Goal: Task Accomplishment & Management: Use online tool/utility

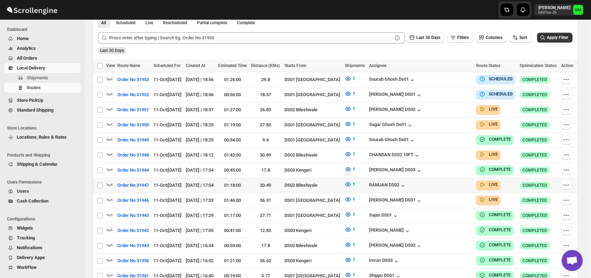
scroll to position [171, 0]
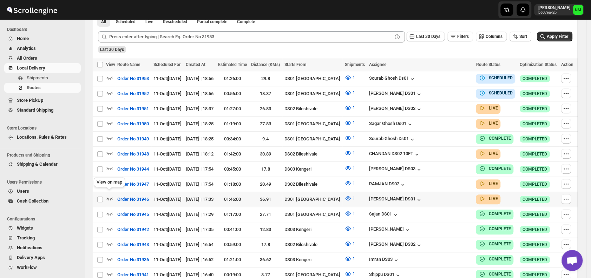
click at [109, 197] on icon "button" at bounding box center [110, 198] width 6 height 3
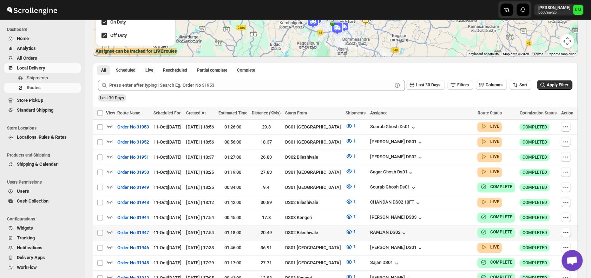
scroll to position [146, 0]
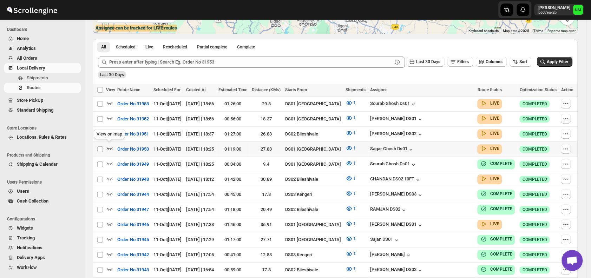
click at [111, 146] on icon "button" at bounding box center [109, 148] width 7 height 7
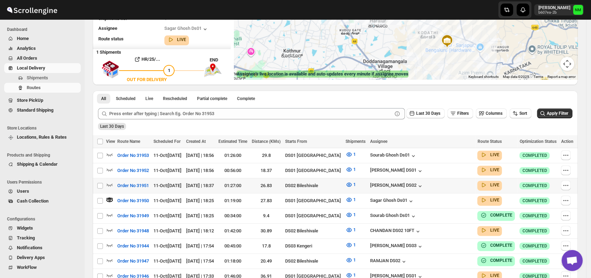
scroll to position [101, 0]
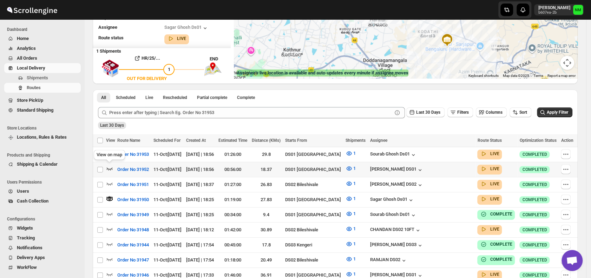
click at [111, 168] on icon "button" at bounding box center [110, 169] width 6 height 3
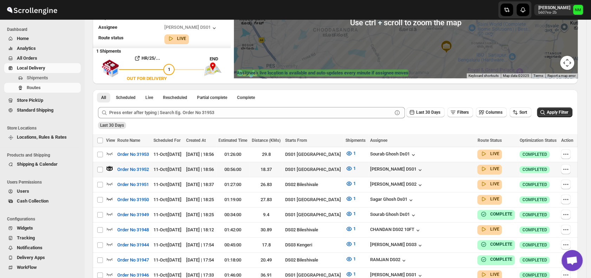
scroll to position [101, 0]
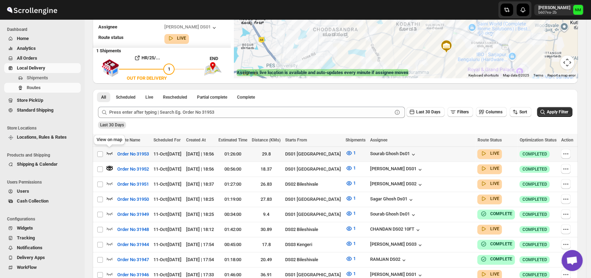
click at [111, 151] on icon "button" at bounding box center [109, 153] width 7 height 7
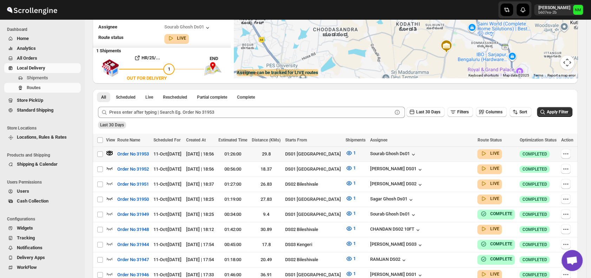
scroll to position [0, 0]
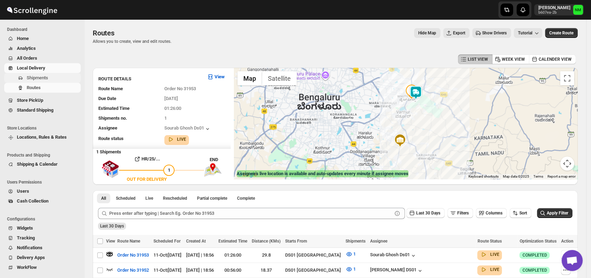
click at [51, 75] on span "Shipments" at bounding box center [53, 77] width 53 height 7
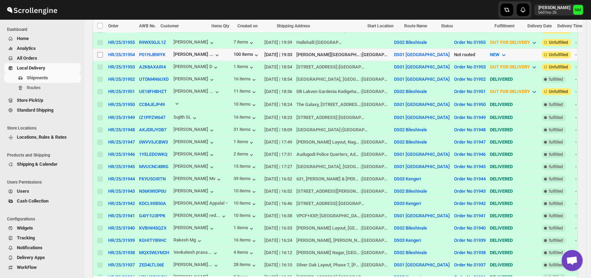
click at [101, 54] on input "Select shipment" at bounding box center [100, 55] width 6 height 6
checkbox input "true"
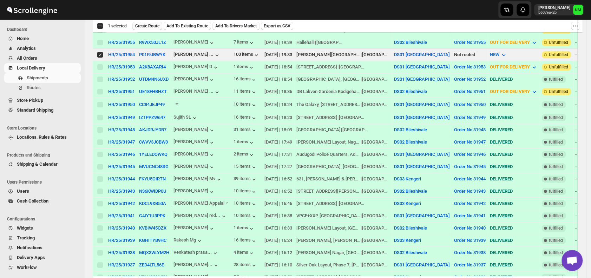
click at [143, 23] on button "Create Route" at bounding box center [147, 26] width 30 height 8
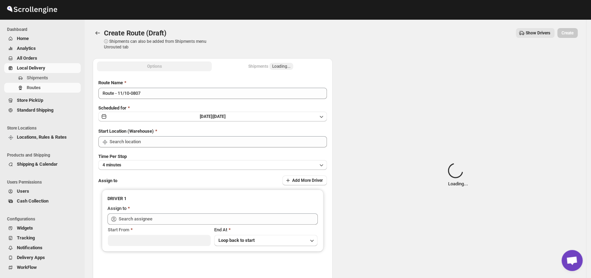
type input "DS01 [GEOGRAPHIC_DATA]"
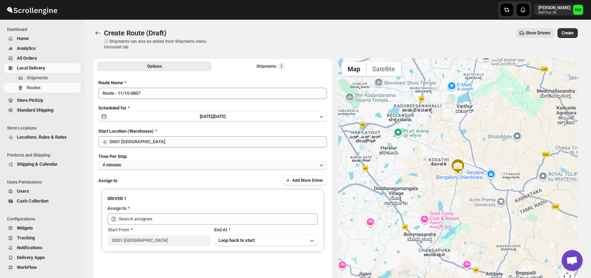
click at [174, 166] on button "4 minutes" at bounding box center [212, 165] width 229 height 10
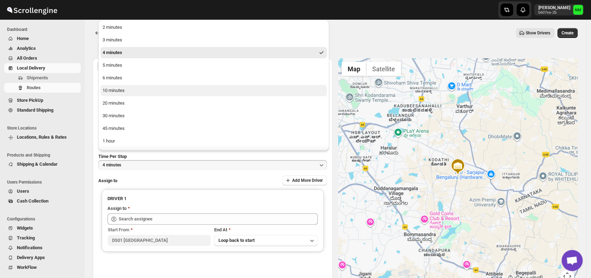
click at [132, 90] on button "10 minutes" at bounding box center [213, 90] width 227 height 11
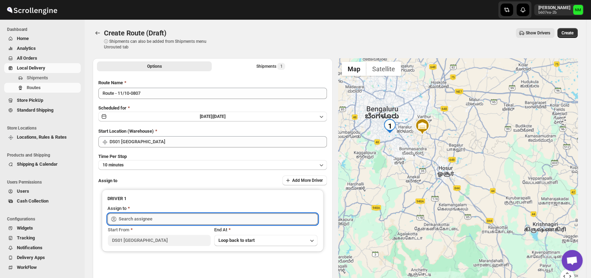
click at [201, 214] on input "text" at bounding box center [218, 219] width 199 height 11
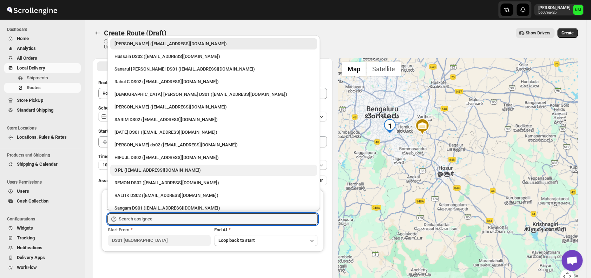
click at [159, 166] on div "3 PL ([EMAIL_ADDRESS][DOMAIN_NAME])" at bounding box center [213, 170] width 207 height 11
type input "3 PL ([EMAIL_ADDRESS][DOMAIN_NAME])"
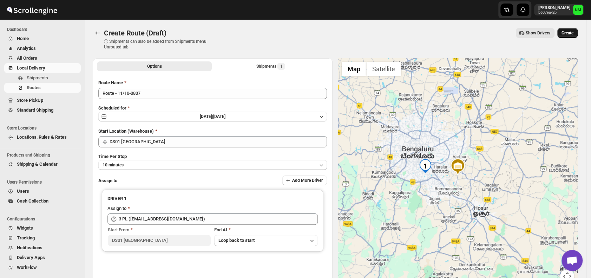
click at [569, 35] on span "Create" at bounding box center [568, 33] width 12 height 6
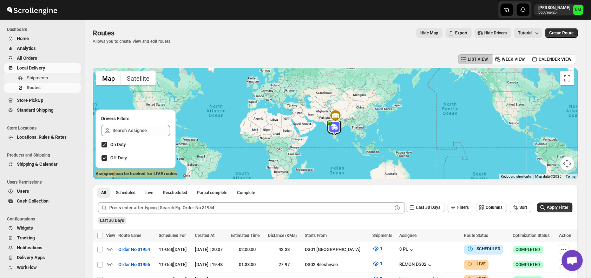
click at [48, 80] on span "Shipments" at bounding box center [53, 77] width 53 height 7
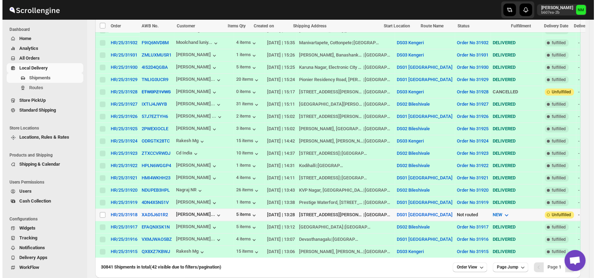
scroll to position [461, 0]
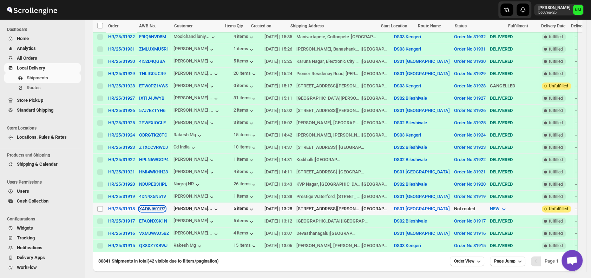
click at [147, 206] on button "XAD5J601R2" at bounding box center [152, 208] width 26 height 5
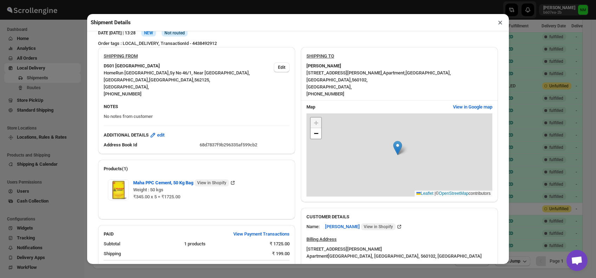
scroll to position [208, 0]
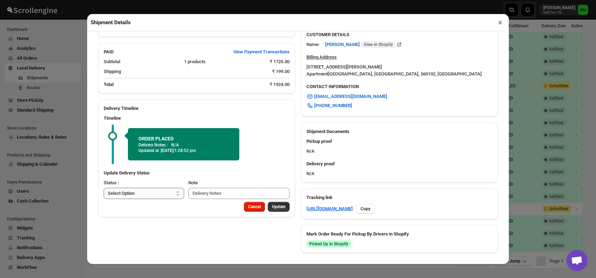
click at [158, 193] on select "Select Option PICKED UP OUT FOR DELIVERY RESCHEDULE DELIVERED CANCELLED" at bounding box center [144, 193] width 80 height 11
select select "PICKED_UP"
click at [104, 188] on select "Select Option PICKED UP OUT FOR DELIVERY RESCHEDULE DELIVERED CANCELLED" at bounding box center [144, 193] width 80 height 11
click at [269, 207] on span "Pick Products" at bounding box center [272, 207] width 26 height 6
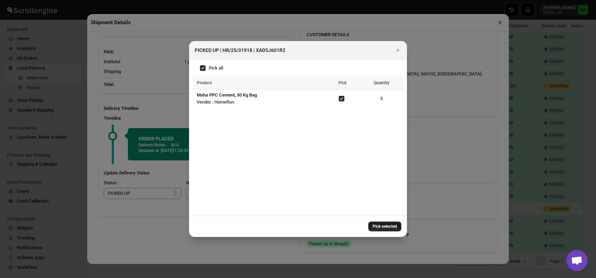
click at [374, 225] on span "Pick selected" at bounding box center [384, 227] width 25 height 6
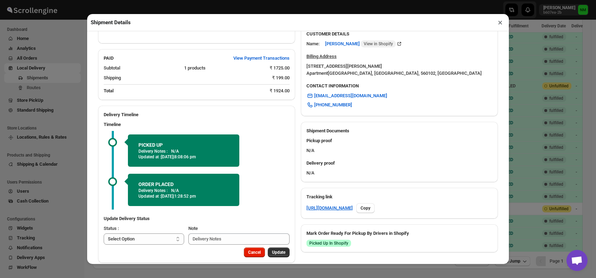
scroll to position [219, 0]
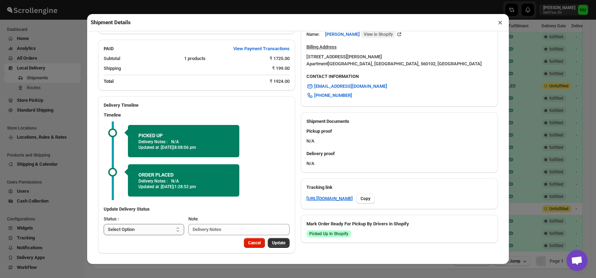
click at [160, 228] on select "Select Option PICKED UP OUT FOR DELIVERY RESCHEDULE DELIVERED CANCELLED" at bounding box center [144, 229] width 80 height 11
select select "OUT_FOR_DELIVERY"
click at [104, 224] on select "Select Option PICKED UP OUT FOR DELIVERY RESCHEDULE DELIVERED CANCELLED" at bounding box center [144, 229] width 80 height 11
click at [279, 243] on span "Update" at bounding box center [278, 243] width 13 height 6
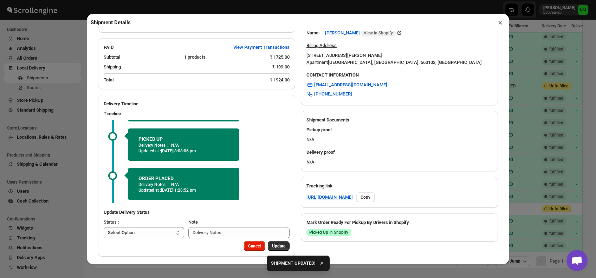
scroll to position [223, 0]
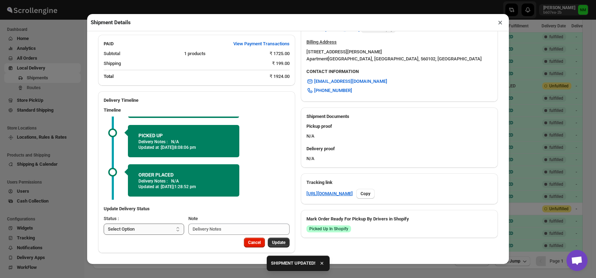
click at [171, 229] on select "Select Option PICKED UP OUT FOR DELIVERY RESCHEDULE DELIVERED CANCELLED" at bounding box center [144, 229] width 80 height 11
select select "DELIVERED"
click at [104, 224] on select "Select Option PICKED UP OUT FOR DELIVERY RESCHEDULE DELIVERED CANCELLED" at bounding box center [144, 229] width 80 height 11
click at [274, 241] on span "Update" at bounding box center [278, 243] width 13 height 6
select select
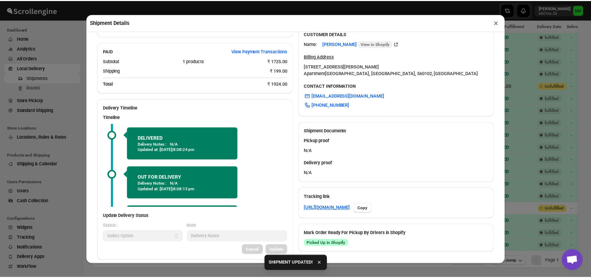
scroll to position [216, 0]
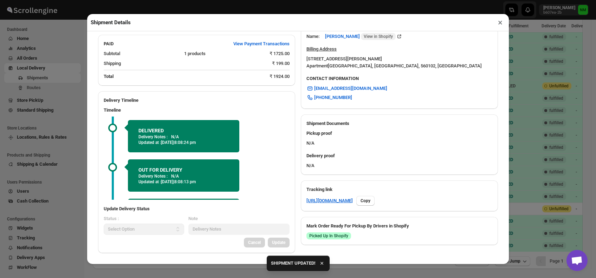
click at [498, 25] on button "×" at bounding box center [500, 23] width 10 height 10
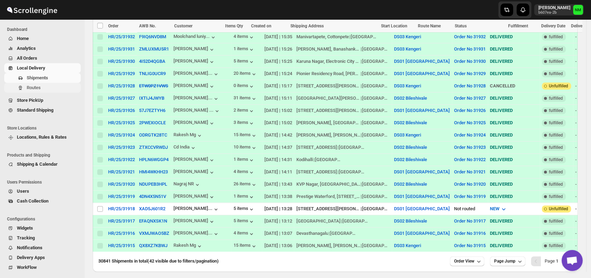
click at [43, 92] on button "Routes" at bounding box center [42, 88] width 77 height 10
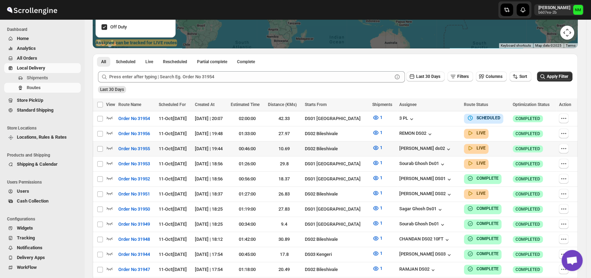
scroll to position [147, 0]
